Goal: Information Seeking & Learning: Learn about a topic

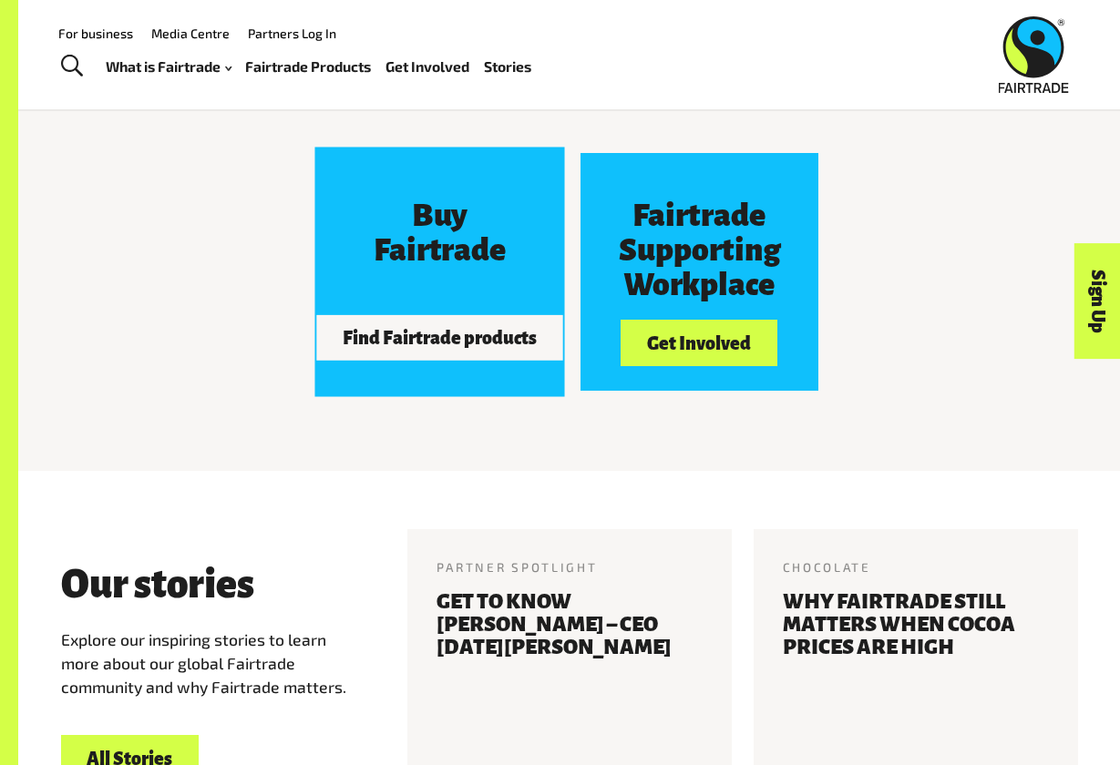
scroll to position [1478, 0]
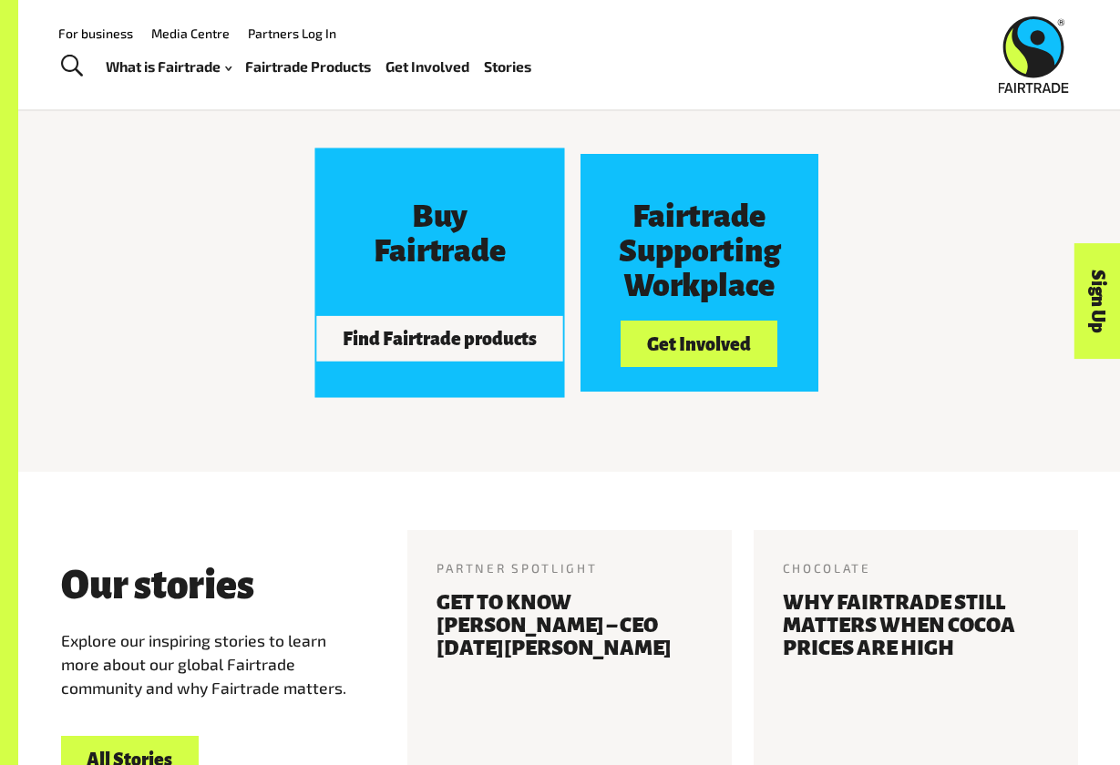
click at [511, 336] on button "Find Fairtrade products" at bounding box center [439, 339] width 246 height 46
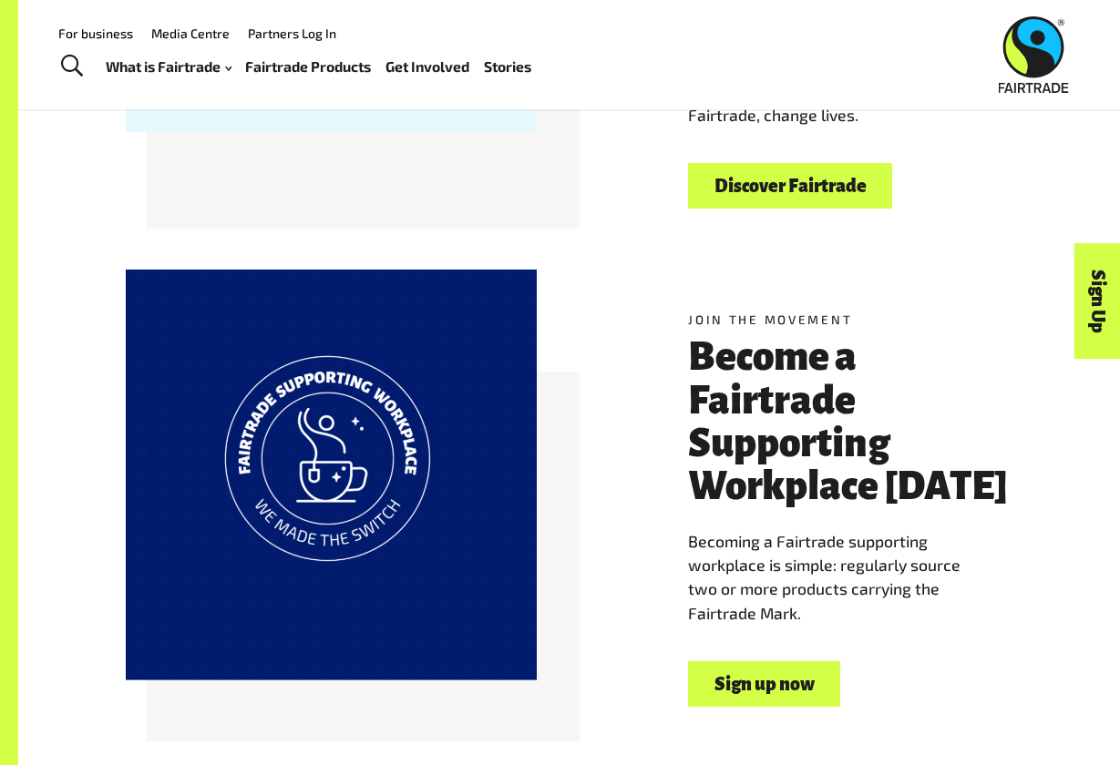
scroll to position [725, 0]
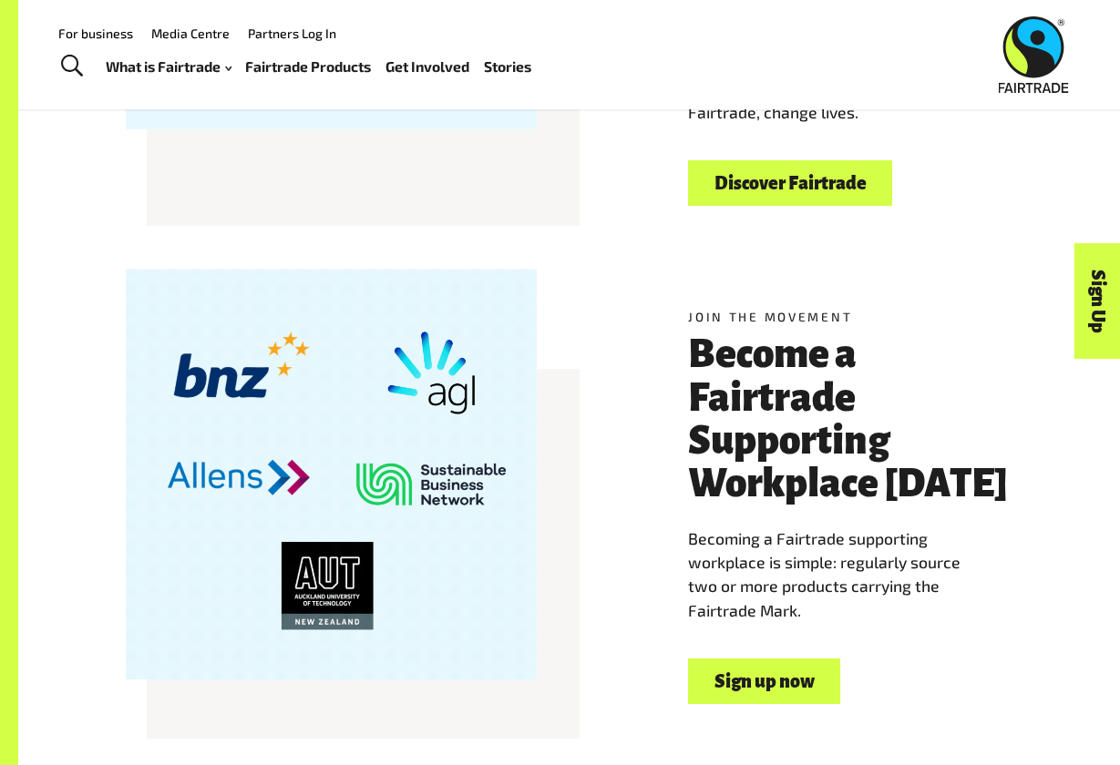
click at [772, 169] on link "Discover Fairtrade" at bounding box center [790, 183] width 204 height 46
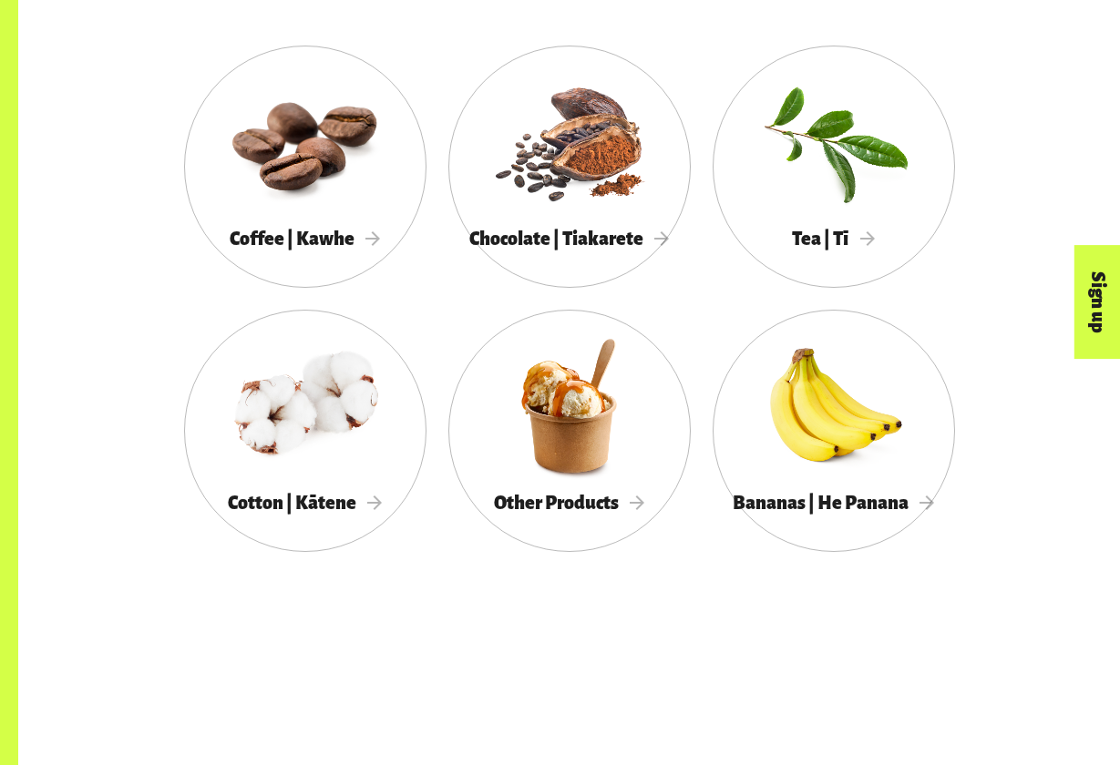
scroll to position [962, 0]
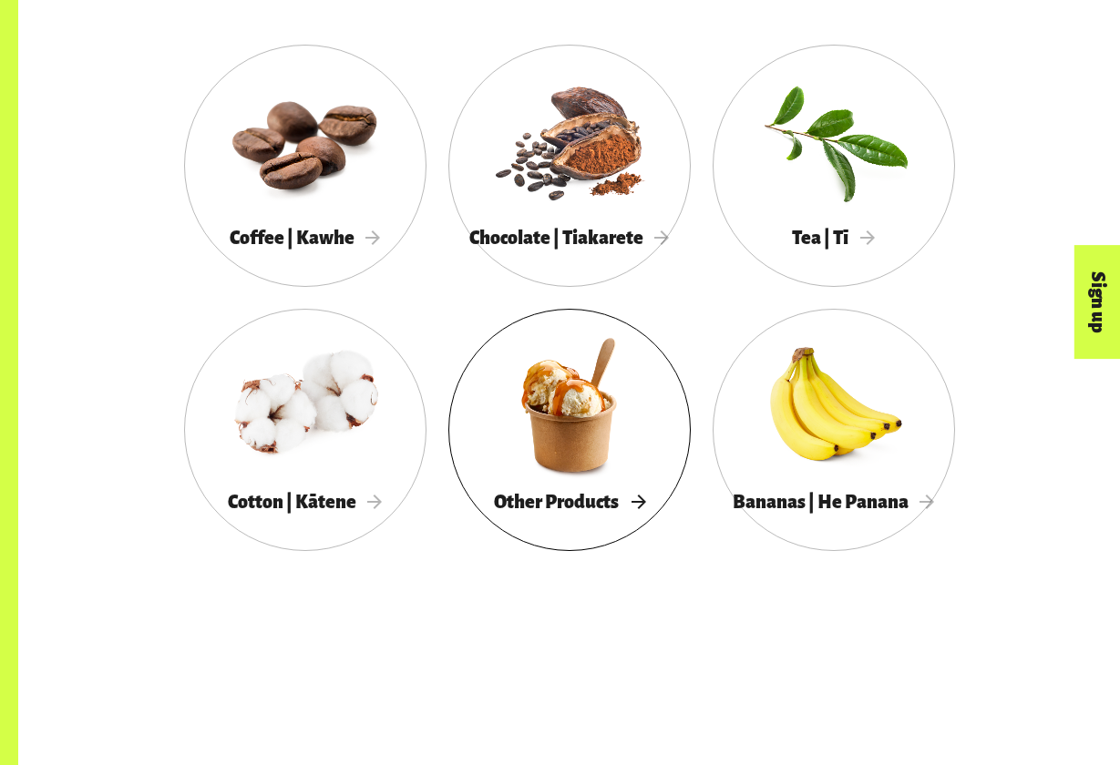
click at [548, 364] on div at bounding box center [569, 405] width 242 height 158
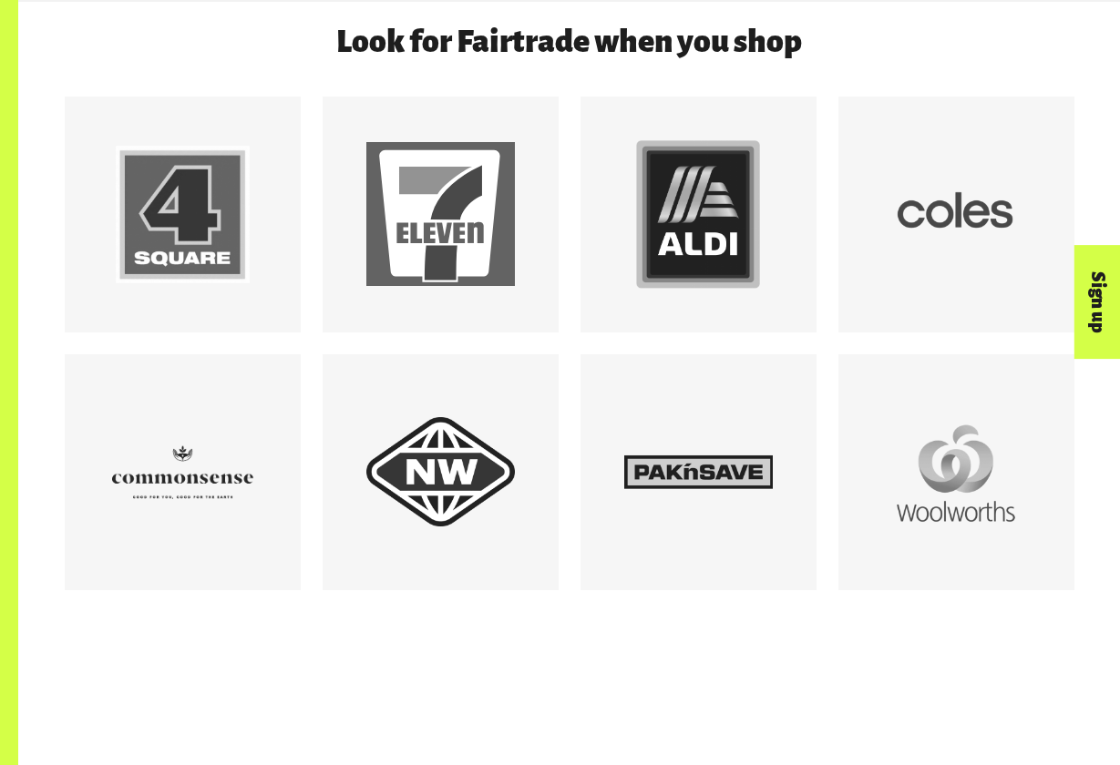
scroll to position [1591, 0]
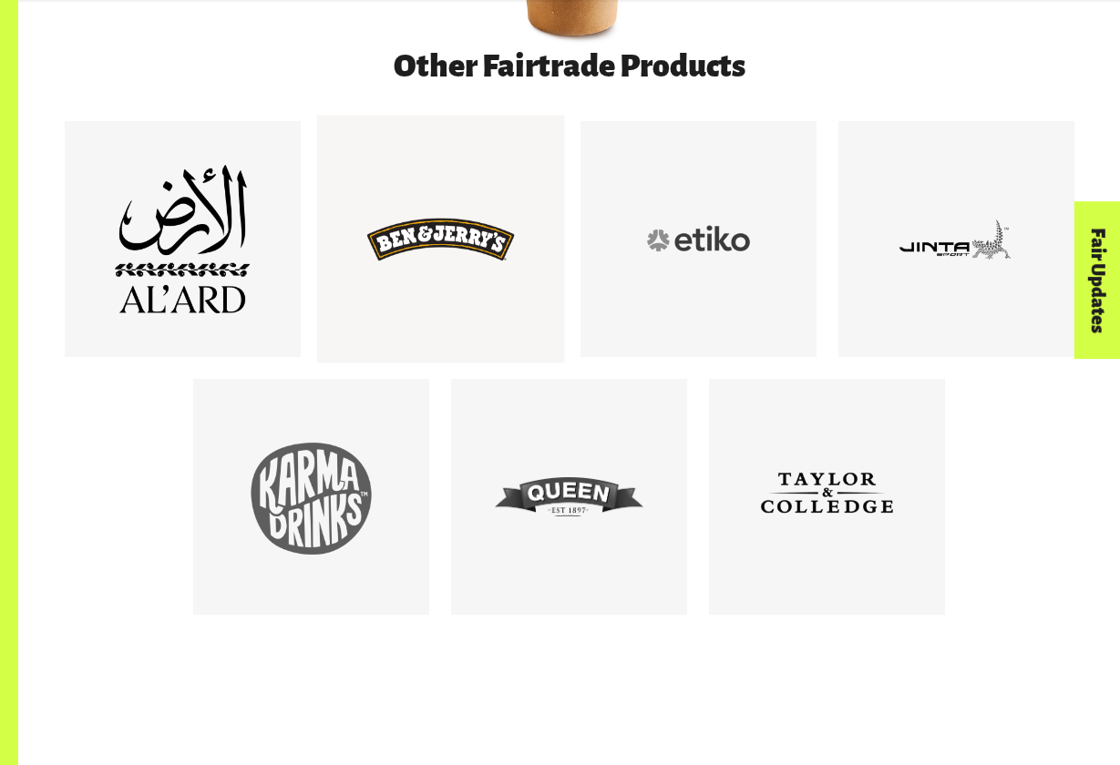
scroll to position [1013, 0]
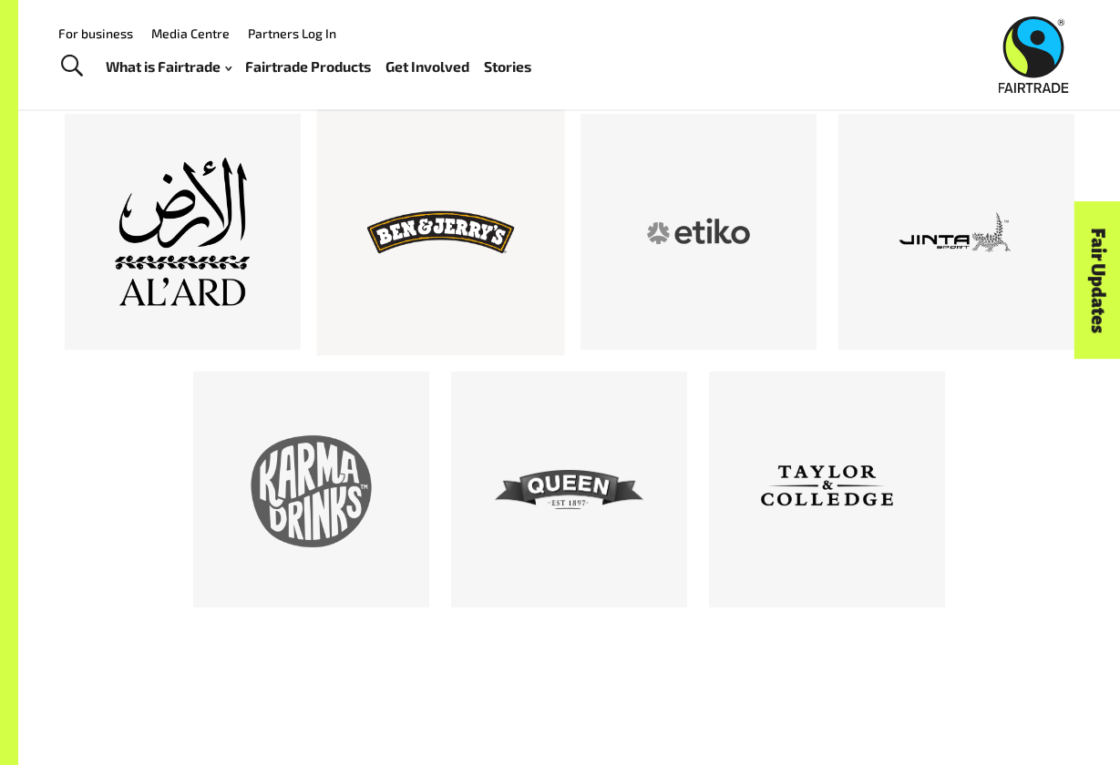
click at [458, 170] on div at bounding box center [440, 232] width 149 height 149
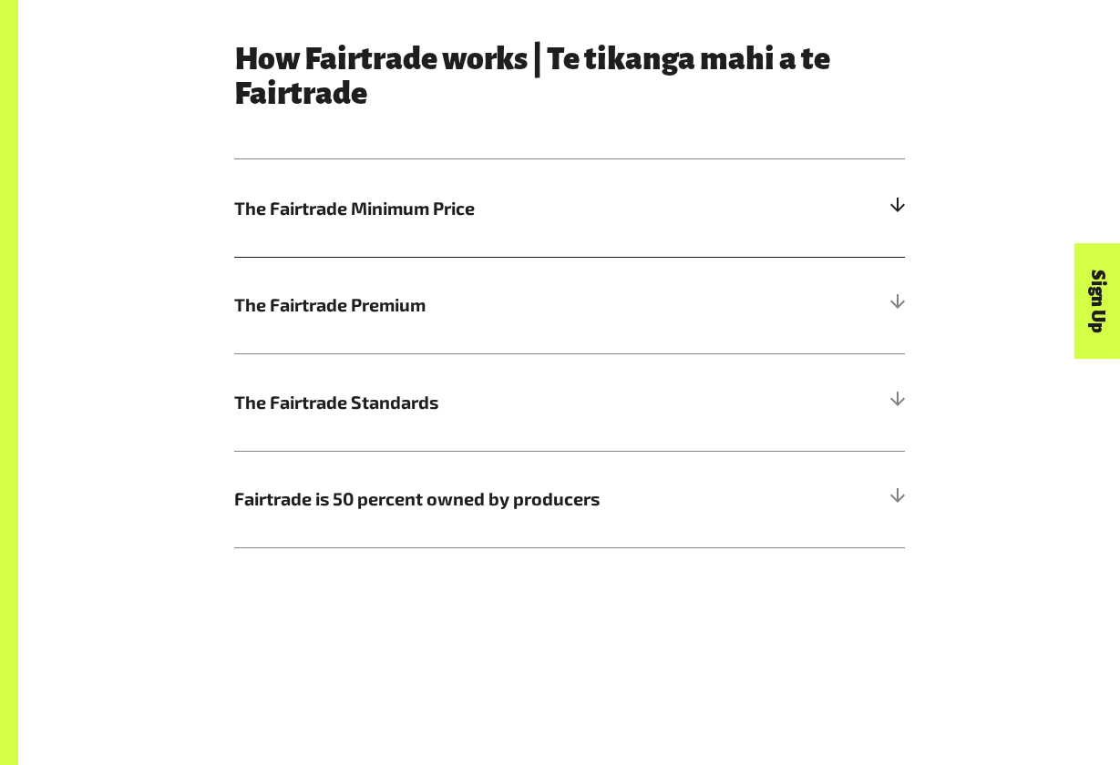
scroll to position [896, 0]
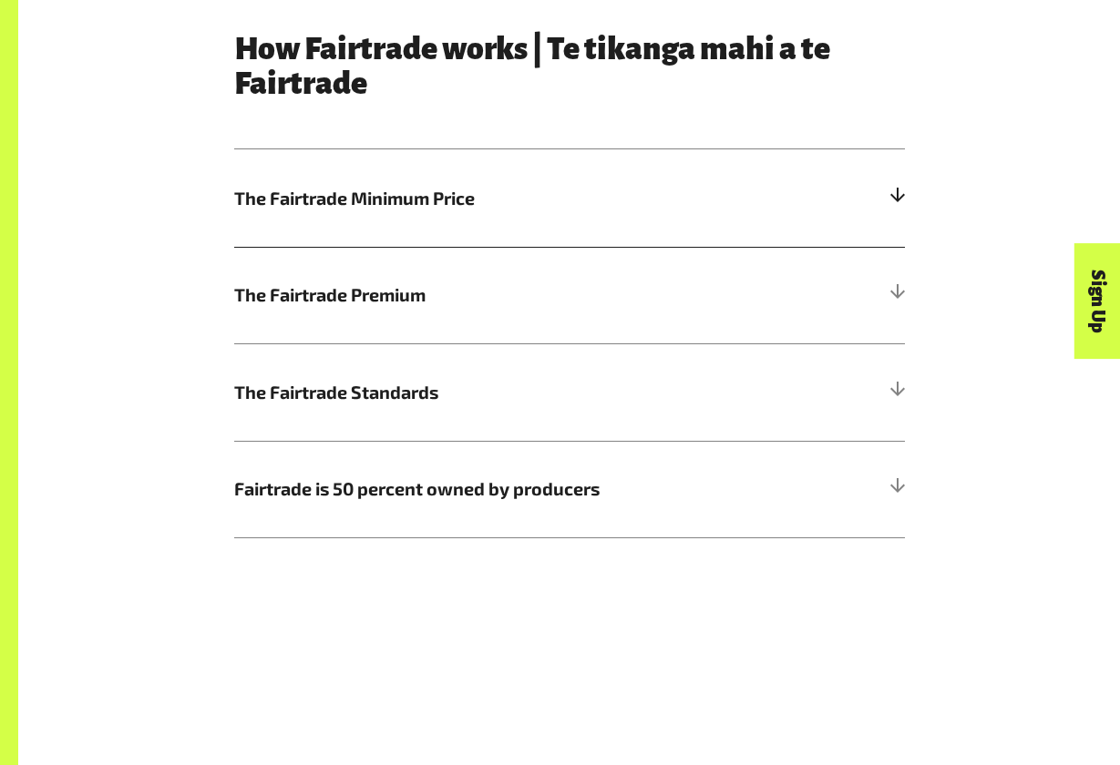
click at [416, 178] on h5 "The Fairtrade Minimum Price" at bounding box center [569, 197] width 671 height 97
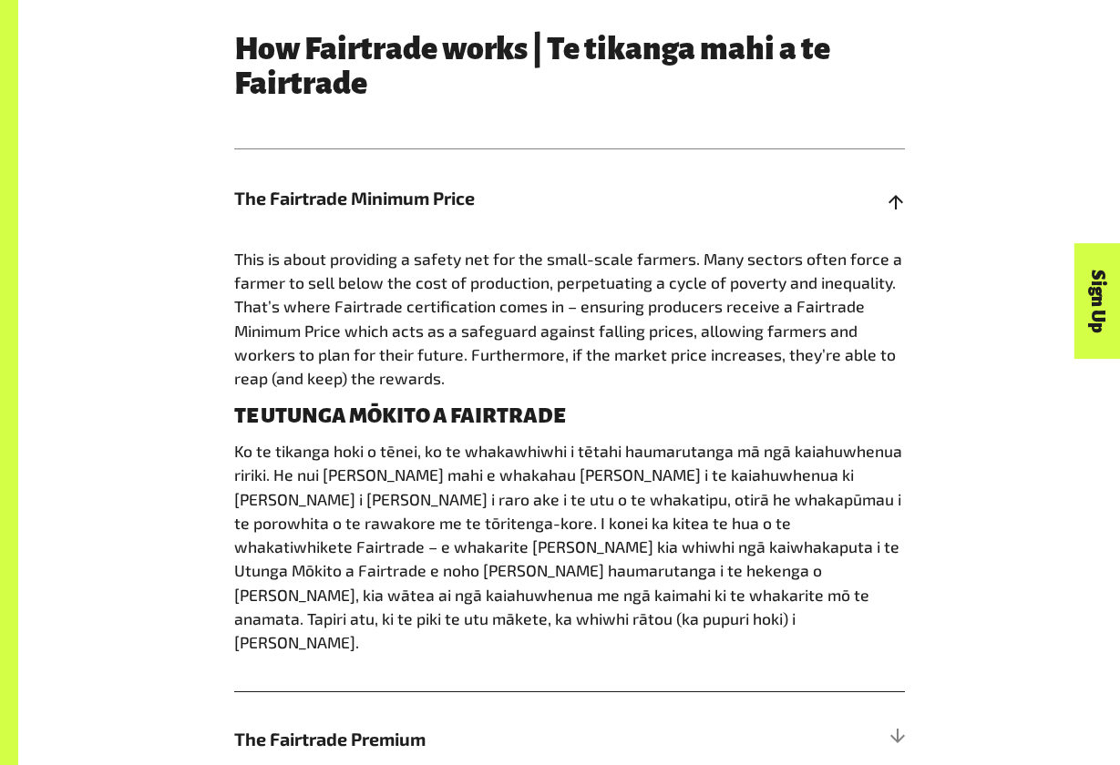
click at [421, 189] on span "The Fairtrade Minimum Price" at bounding box center [485, 198] width 503 height 27
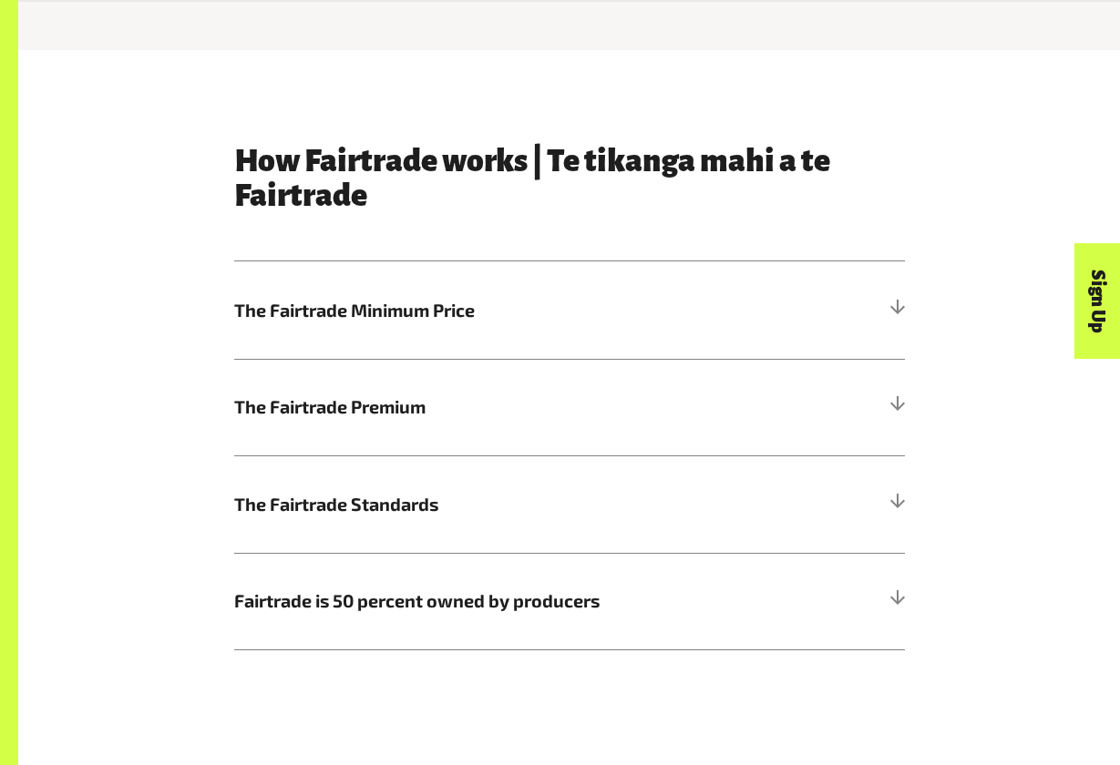
scroll to position [793, 0]
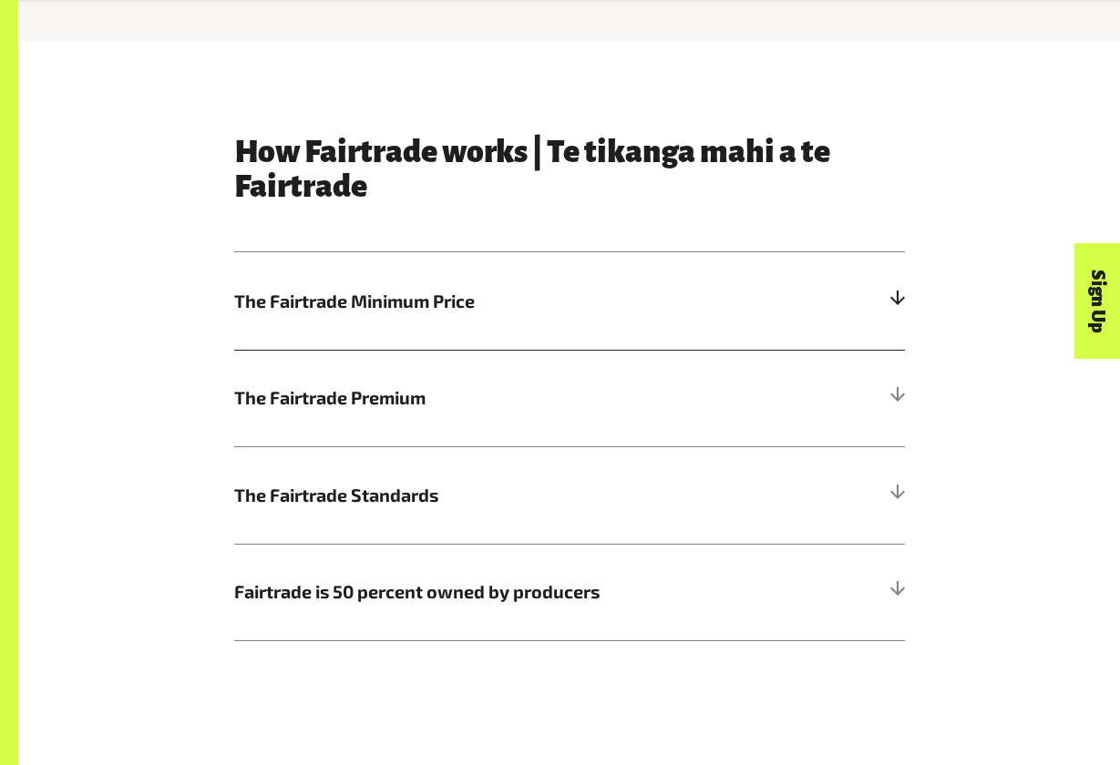
click at [721, 310] on span "The Fairtrade Minimum Price" at bounding box center [485, 301] width 503 height 27
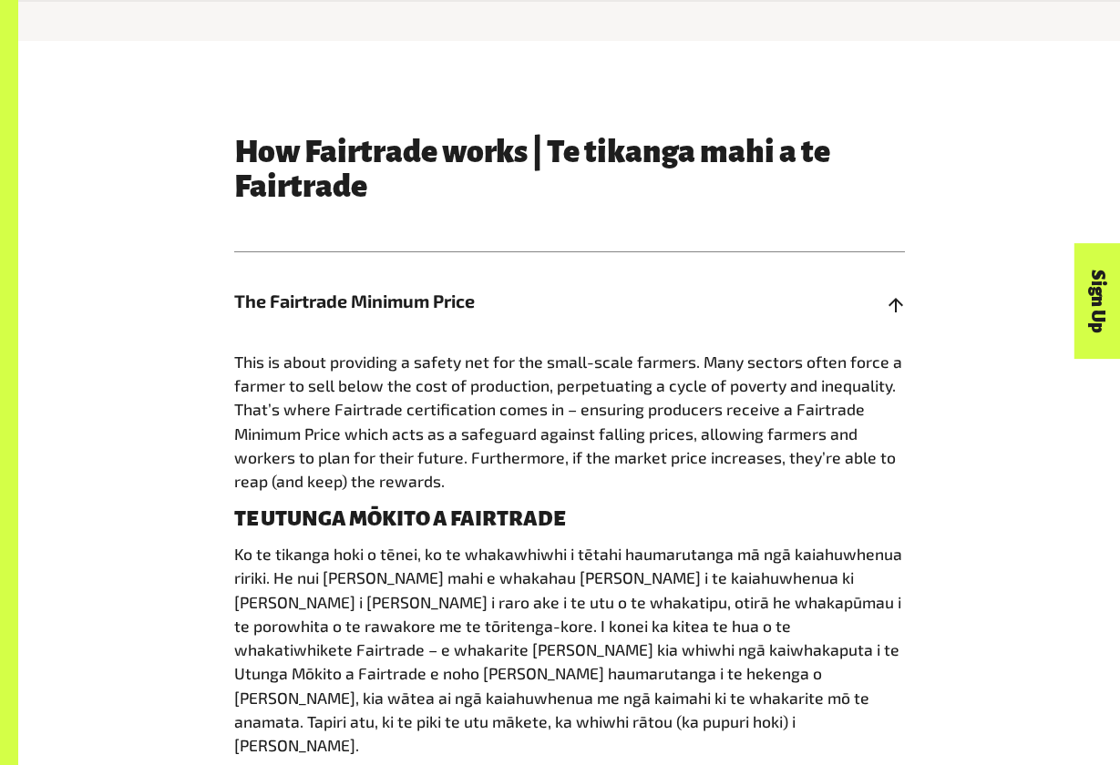
click at [723, 304] on span "The Fairtrade Minimum Price" at bounding box center [485, 301] width 503 height 27
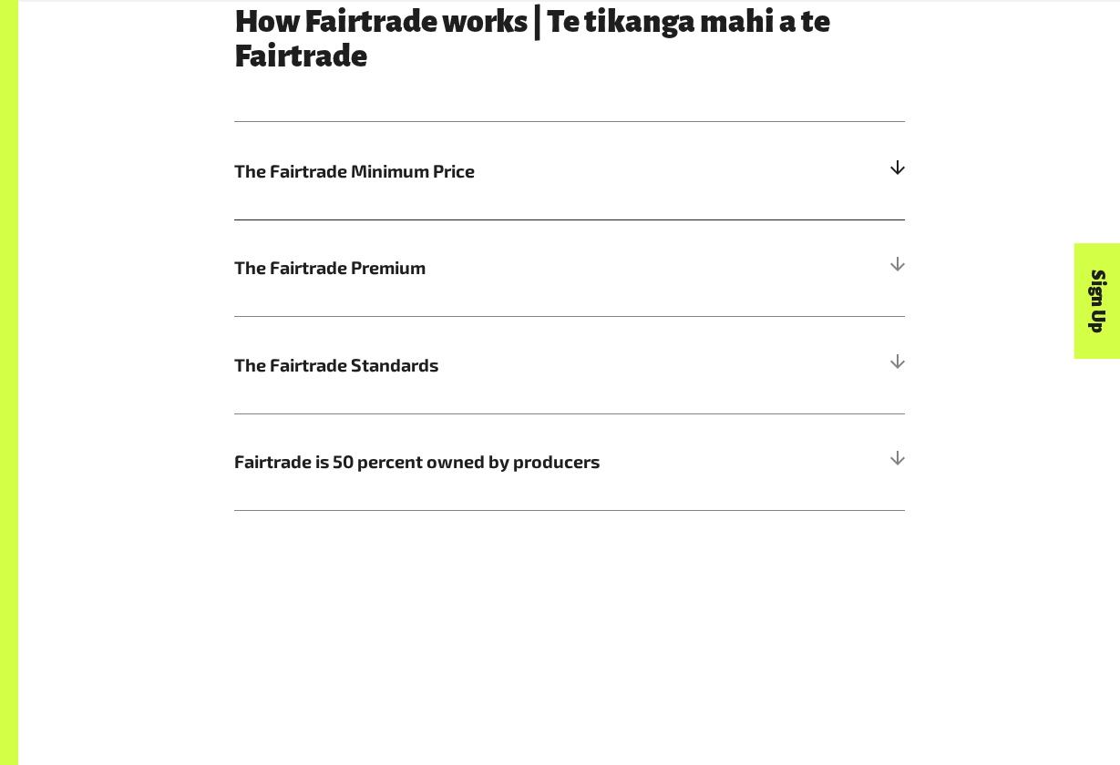
scroll to position [940, 0]
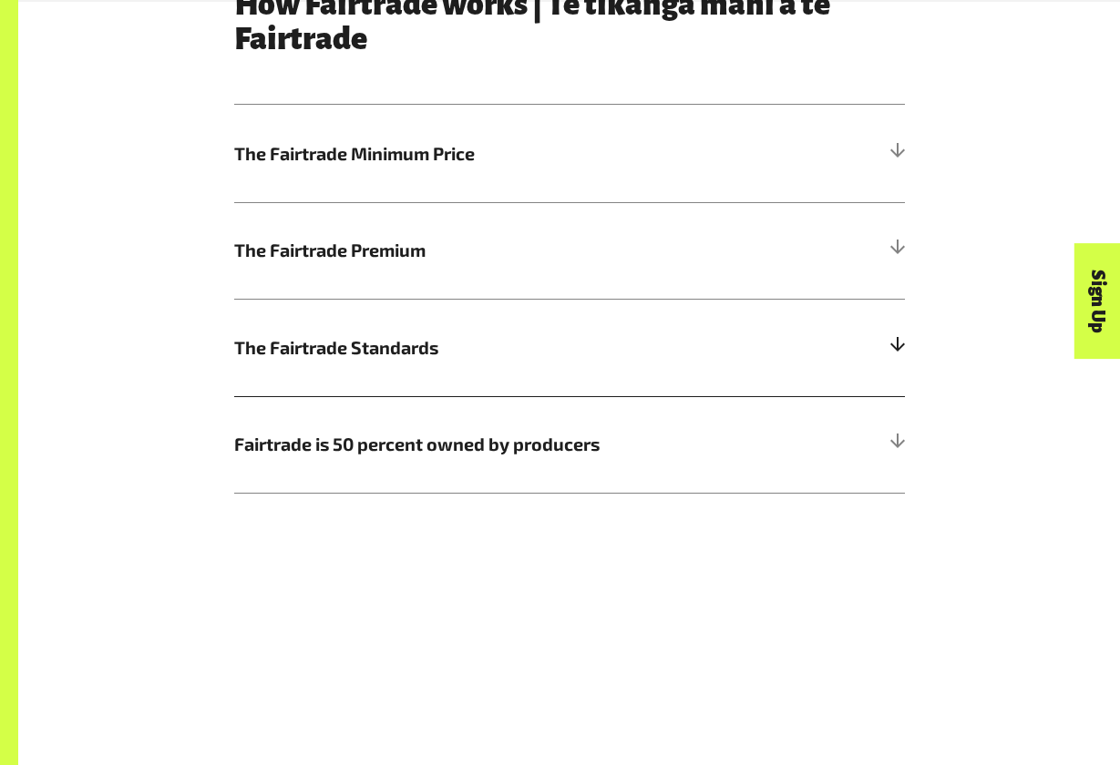
click at [702, 353] on span "The Fairtrade Standards" at bounding box center [485, 347] width 503 height 27
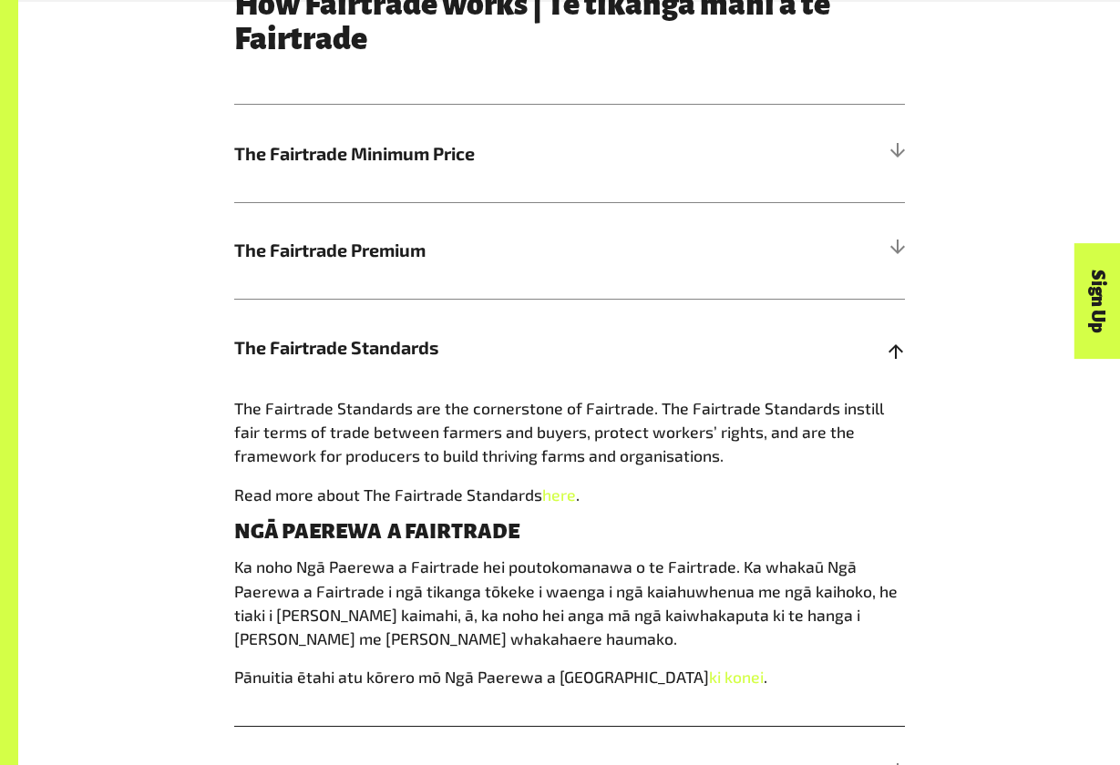
click at [662, 317] on h5 "The Fairtrade Standards" at bounding box center [569, 347] width 671 height 97
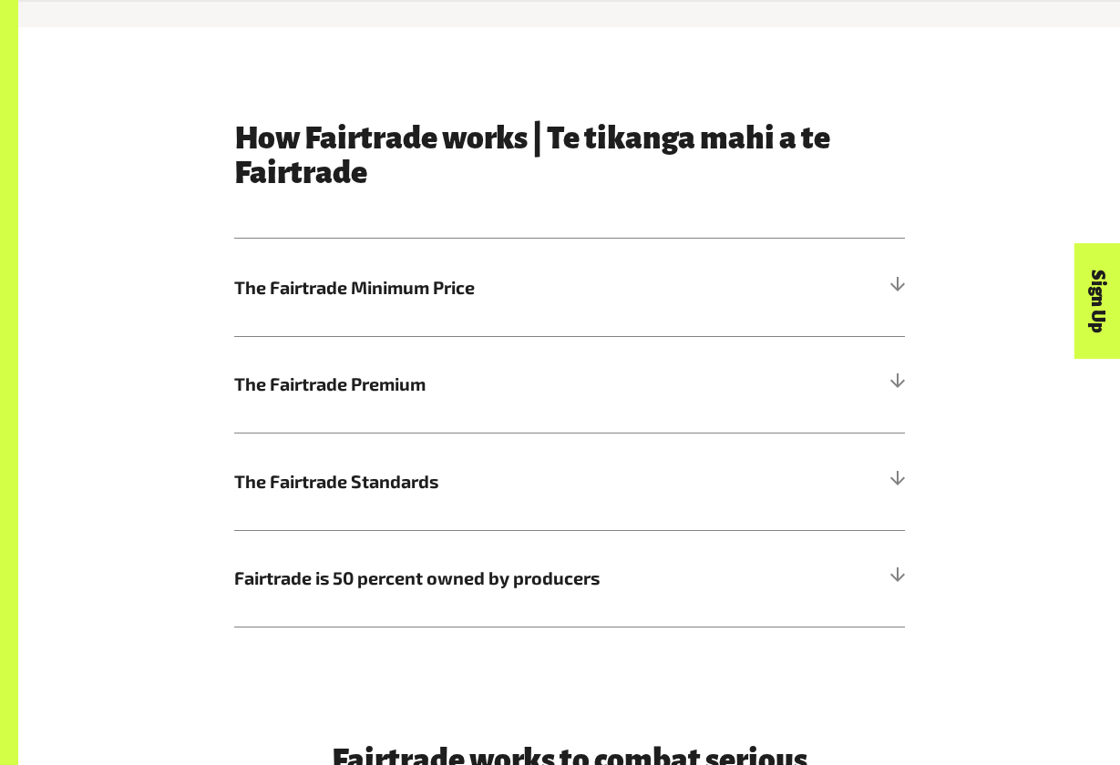
scroll to position [823, 0]
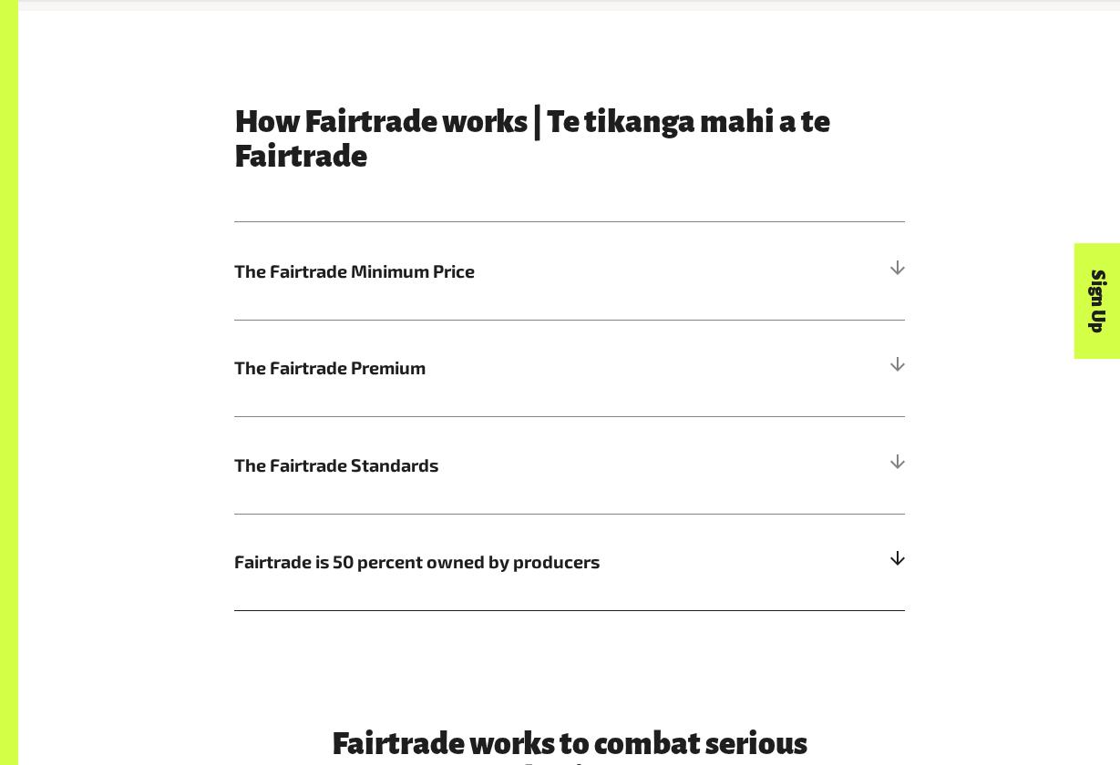
click at [405, 569] on span "Fairtrade is 50 percent owned by producers" at bounding box center [485, 562] width 503 height 27
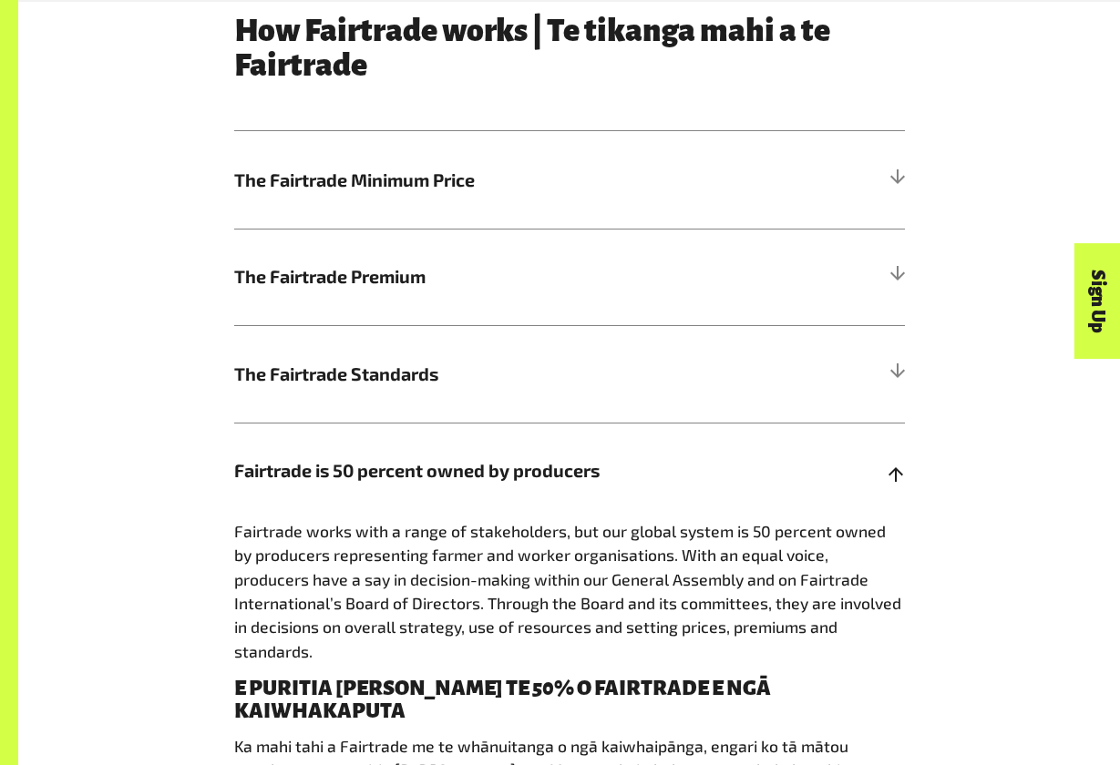
scroll to position [929, 0]
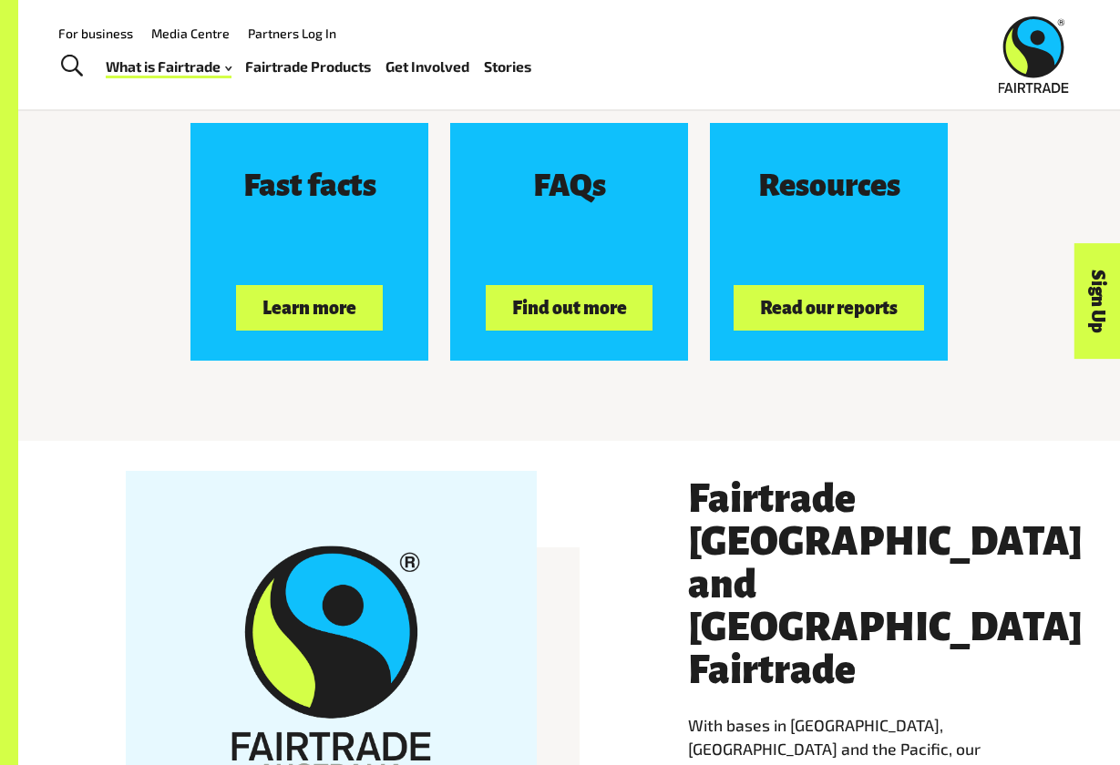
scroll to position [2692, 0]
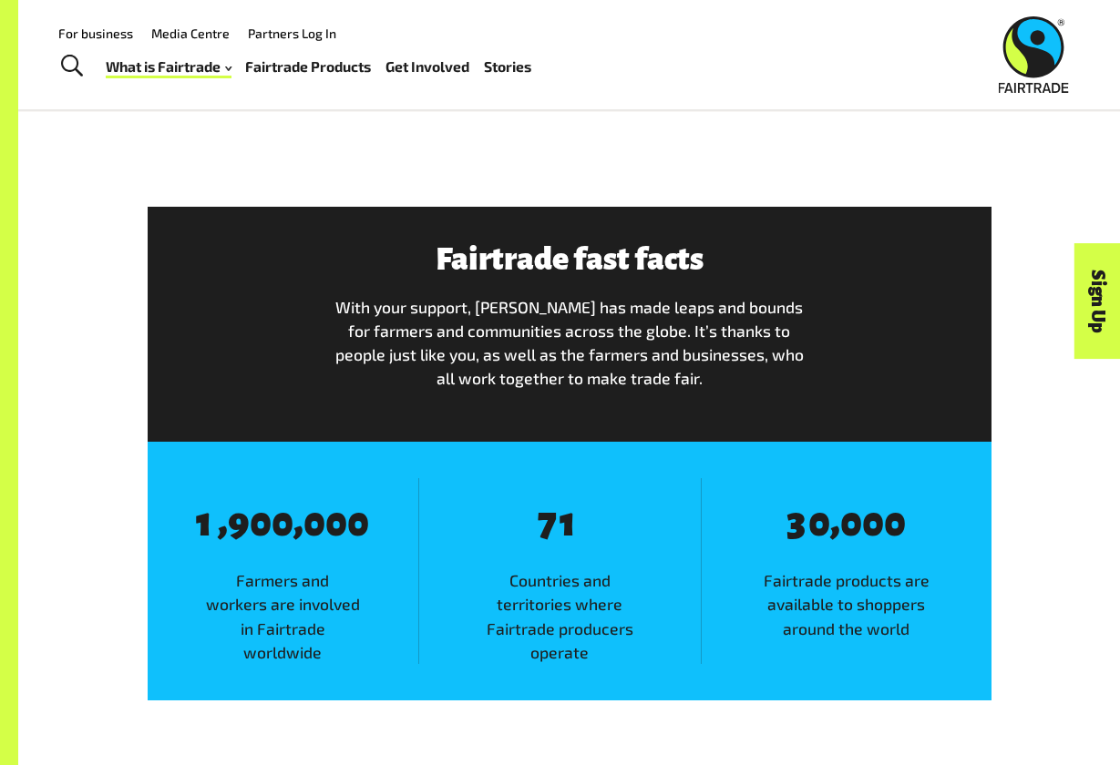
scroll to position [743, 0]
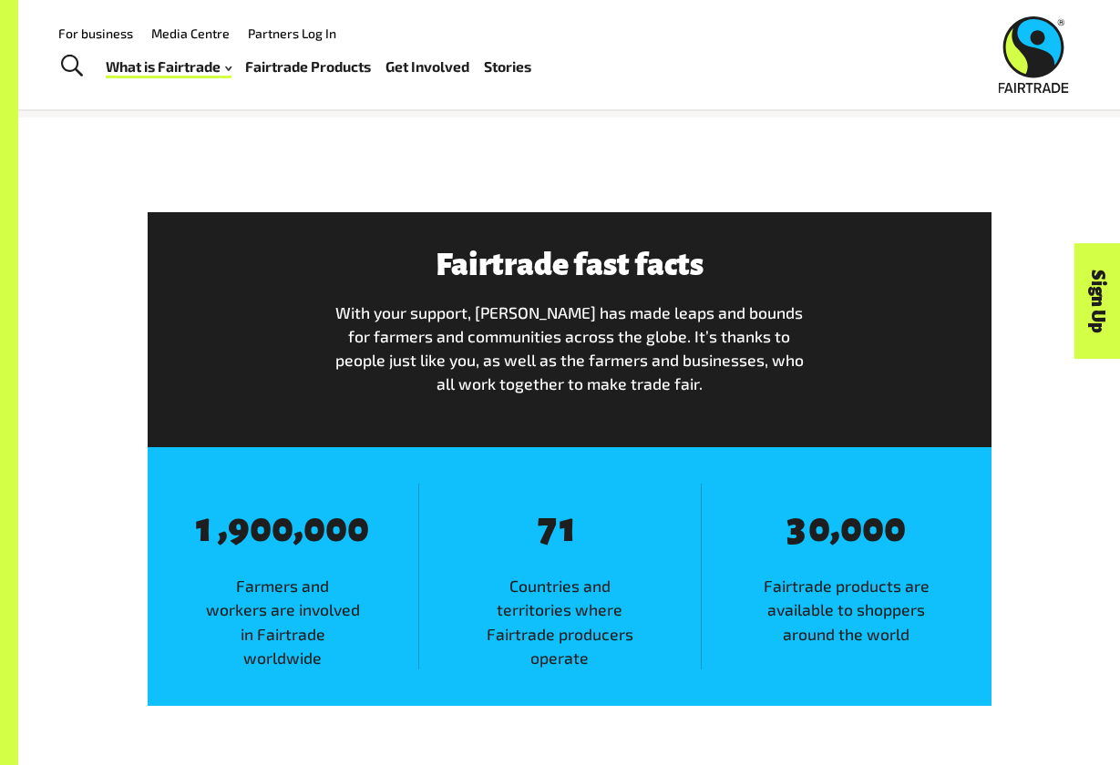
click at [551, 588] on span "Countries and territories where Fairtrade producers operate" at bounding box center [560, 622] width 282 height 96
click at [319, 651] on span "Farmers and workers are involved in Fairtrade worldwide" at bounding box center [283, 622] width 271 height 96
click at [323, 655] on span "Farmers and workers are involved in Fairtrade worldwide" at bounding box center [283, 622] width 271 height 96
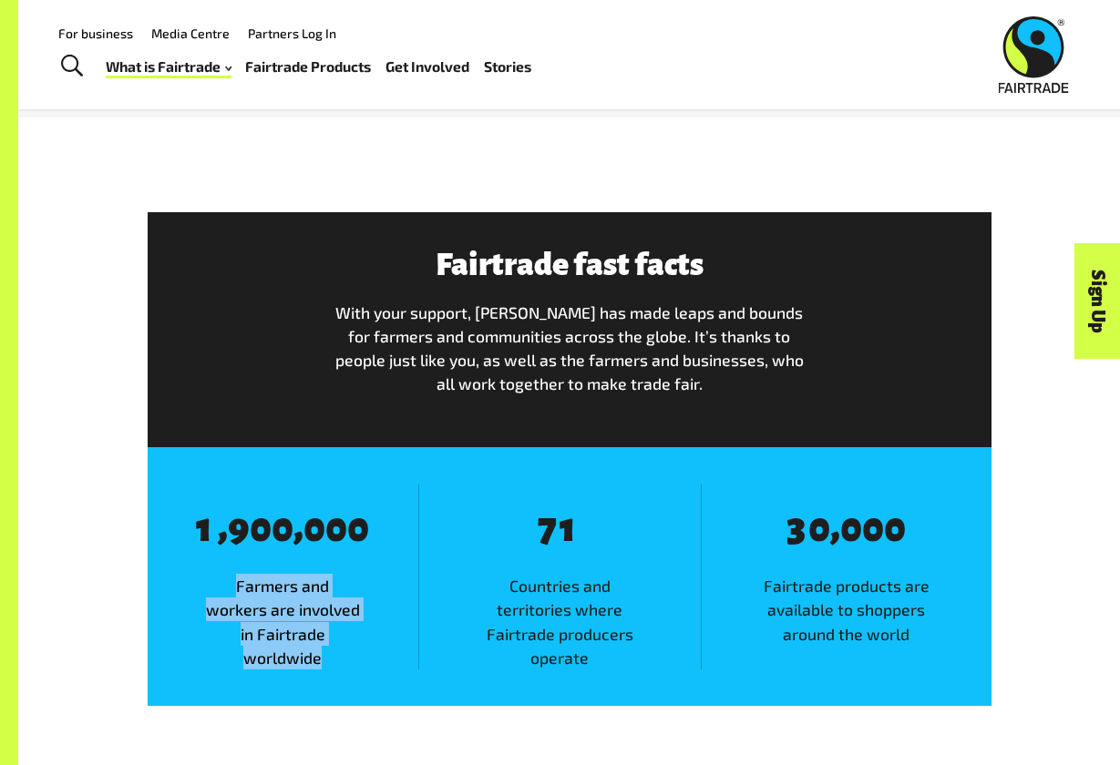
drag, startPoint x: 321, startPoint y: 652, endPoint x: 221, endPoint y: 585, distance: 120.0
click at [221, 585] on span "Farmers and workers are involved in Fairtrade worldwide" at bounding box center [283, 622] width 271 height 96
copy span "Farmers and workers are involved in Fairtrade worldwide"
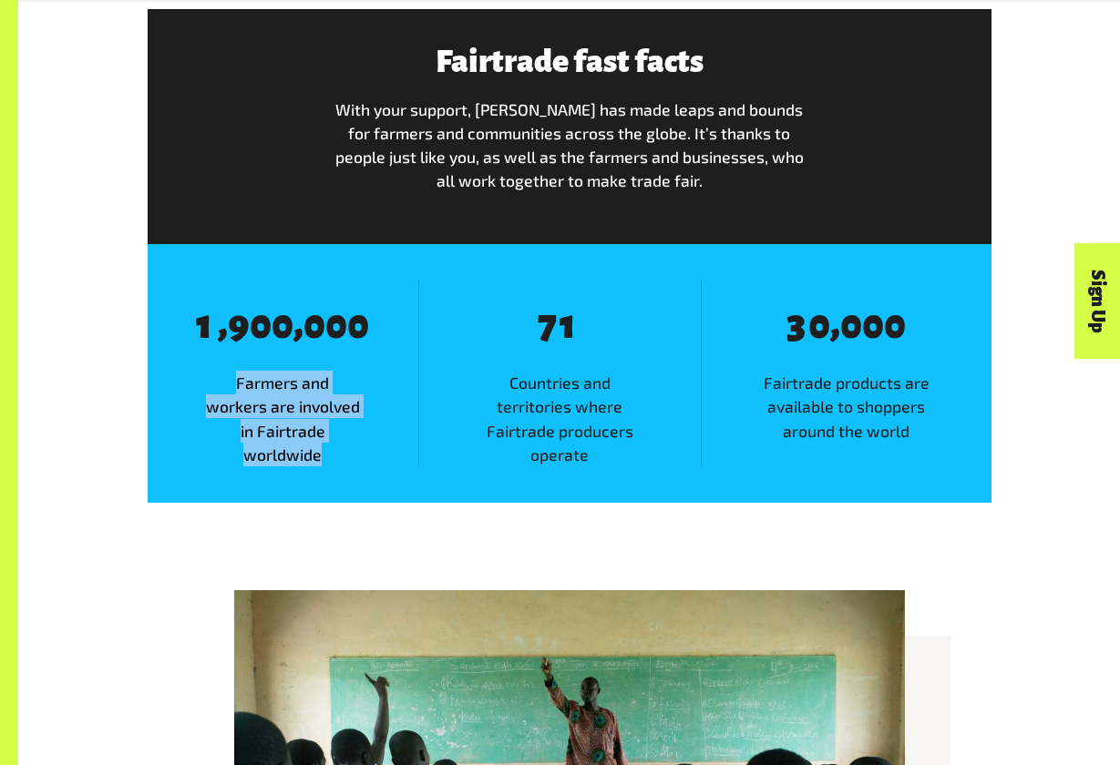
scroll to position [1031, 0]
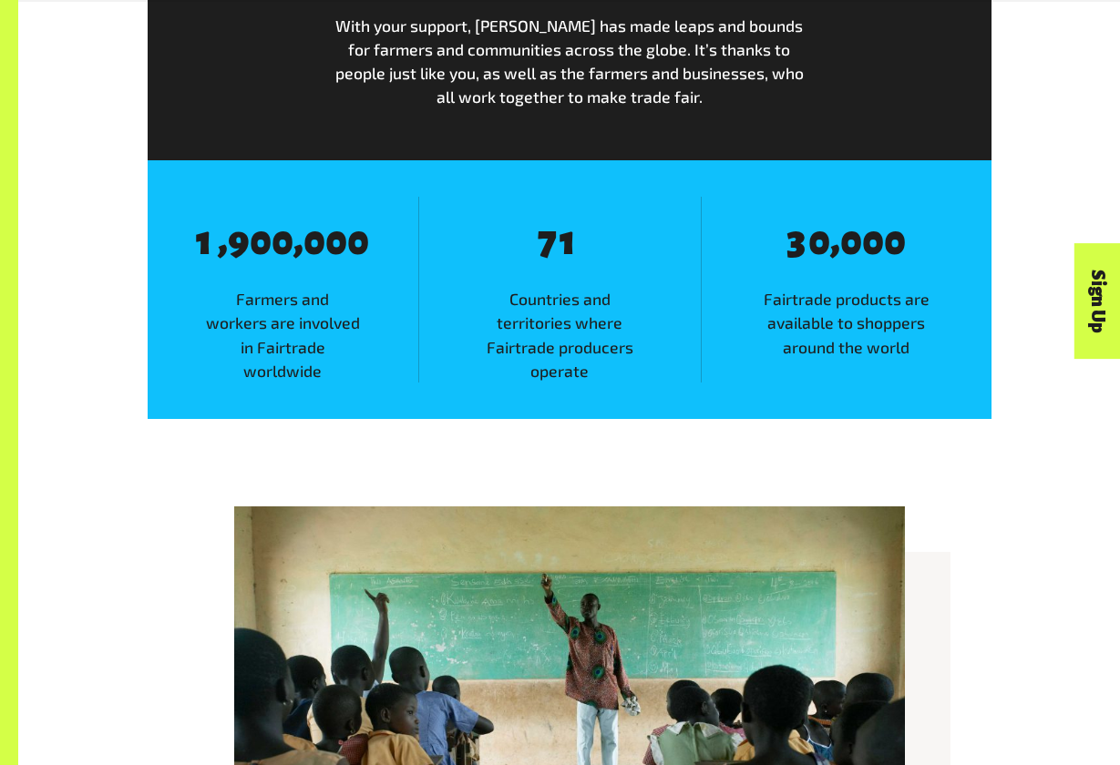
click at [611, 363] on span "Countries and territories where Fairtrade producers operate" at bounding box center [560, 335] width 282 height 96
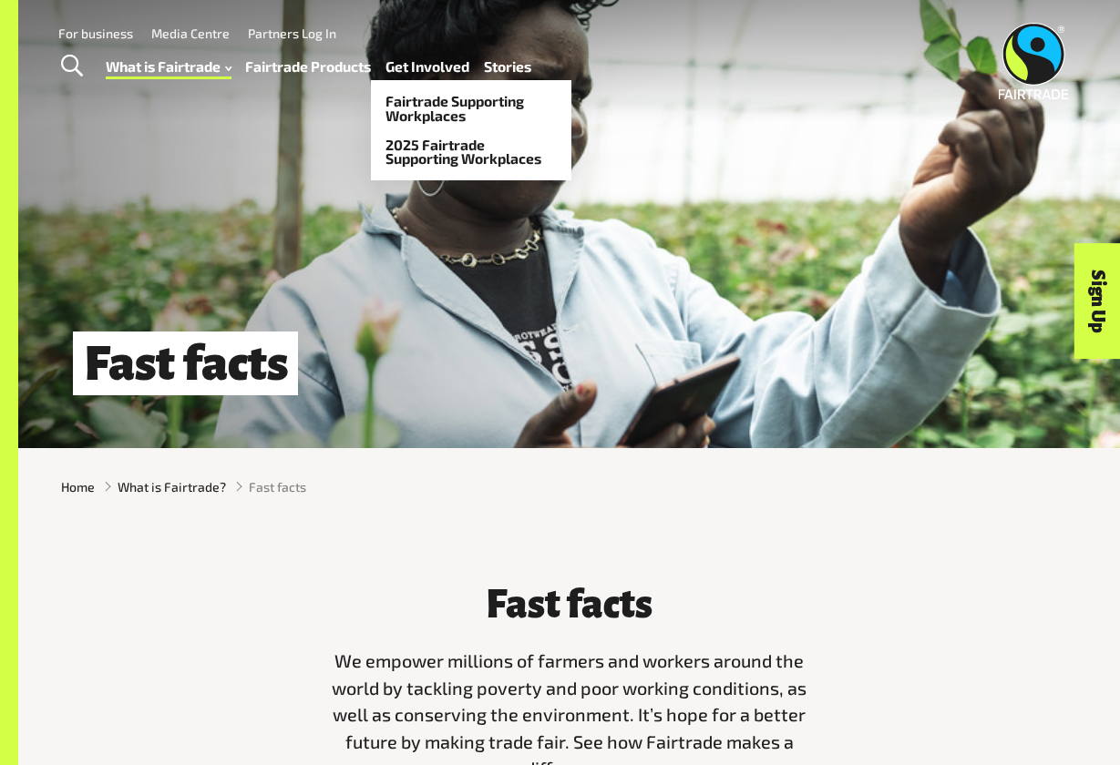
scroll to position [0, 0]
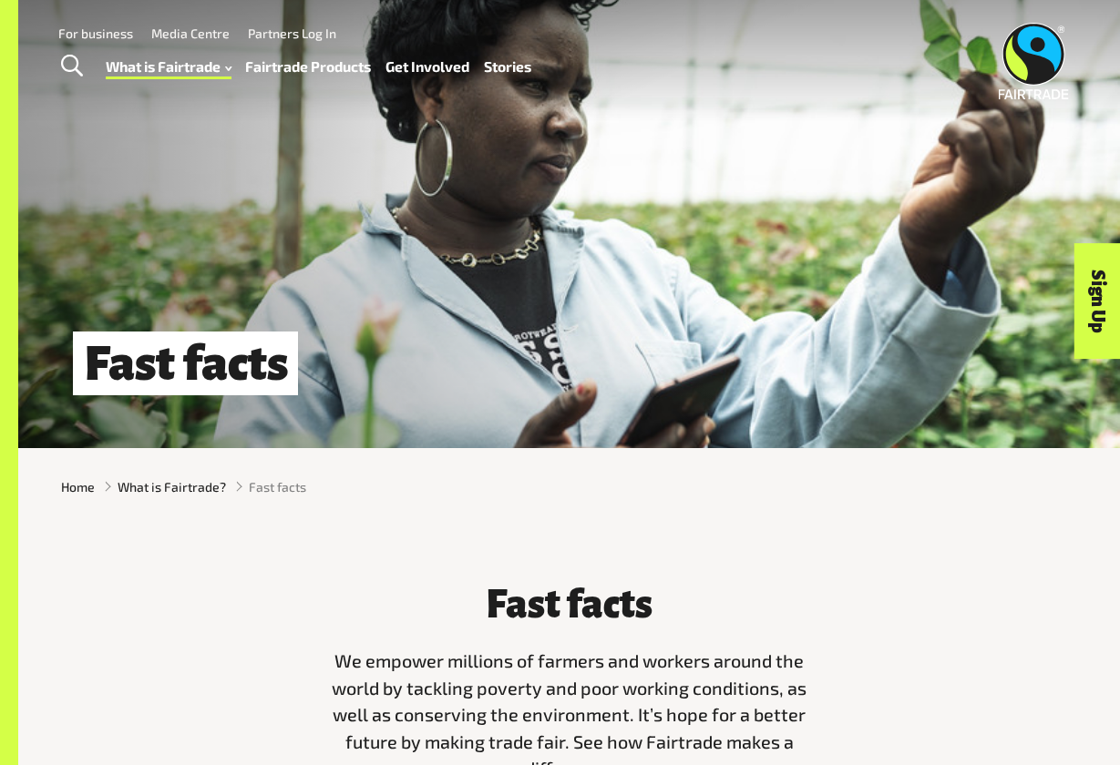
click at [106, 37] on link "For business" at bounding box center [95, 33] width 75 height 15
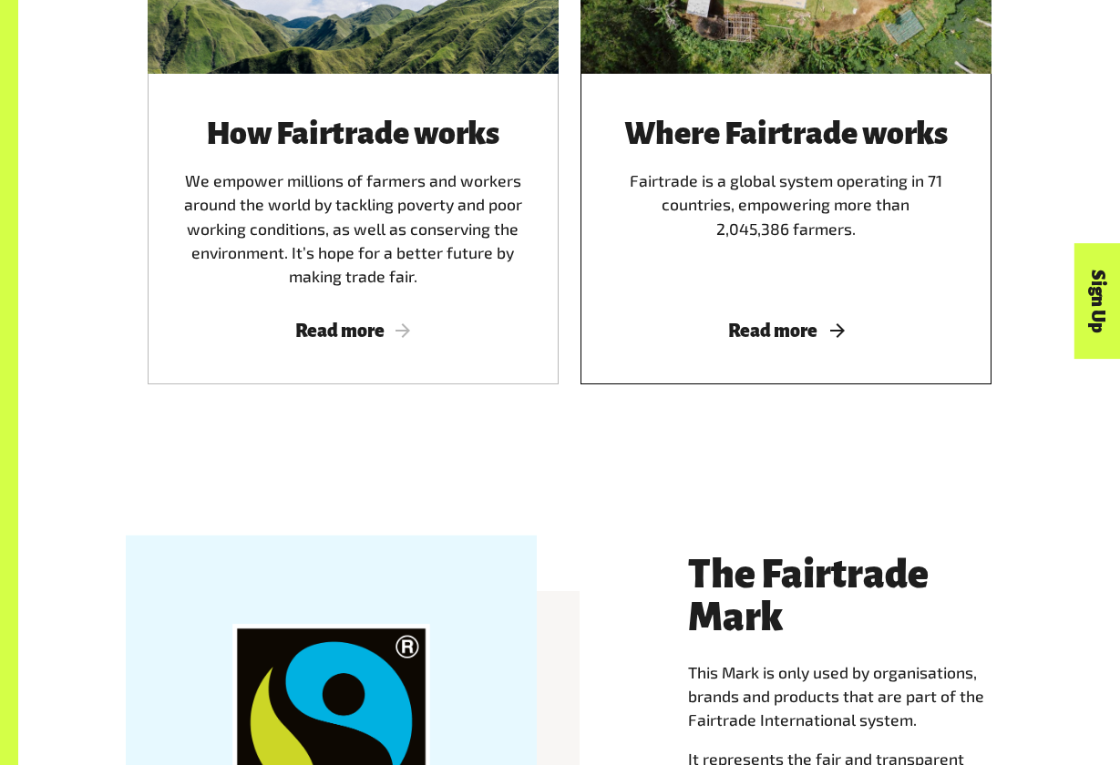
click at [784, 327] on span "Read more" at bounding box center [785, 331] width 367 height 20
